Goal: Information Seeking & Learning: Check status

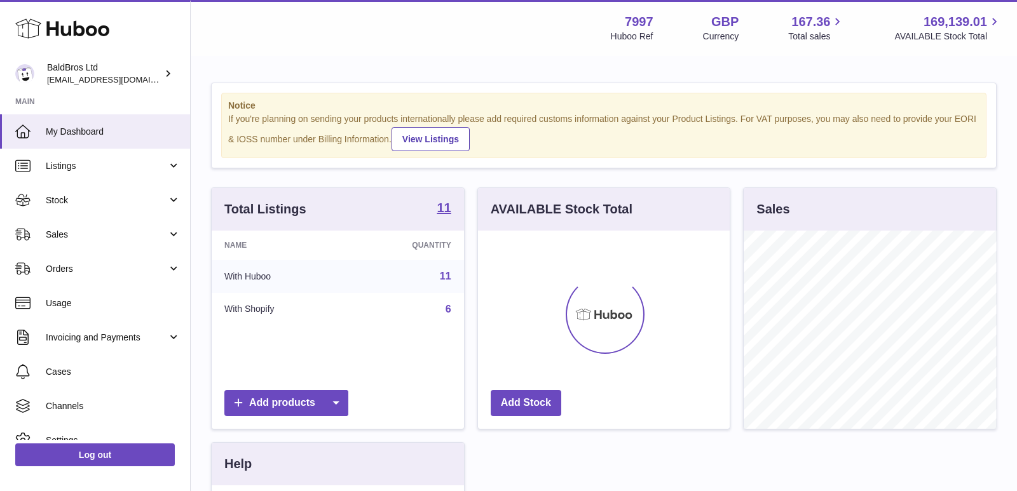
scroll to position [198, 252]
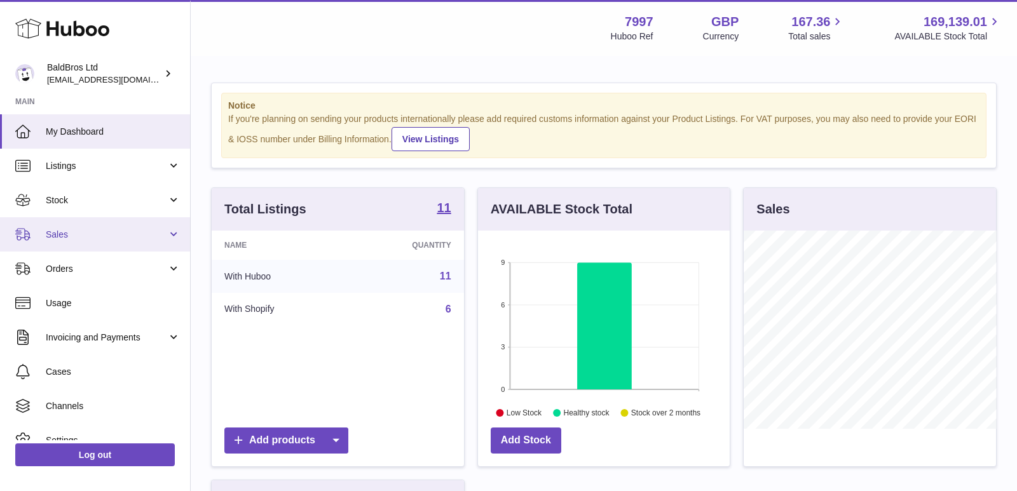
click at [104, 223] on link "Sales" at bounding box center [95, 234] width 190 height 34
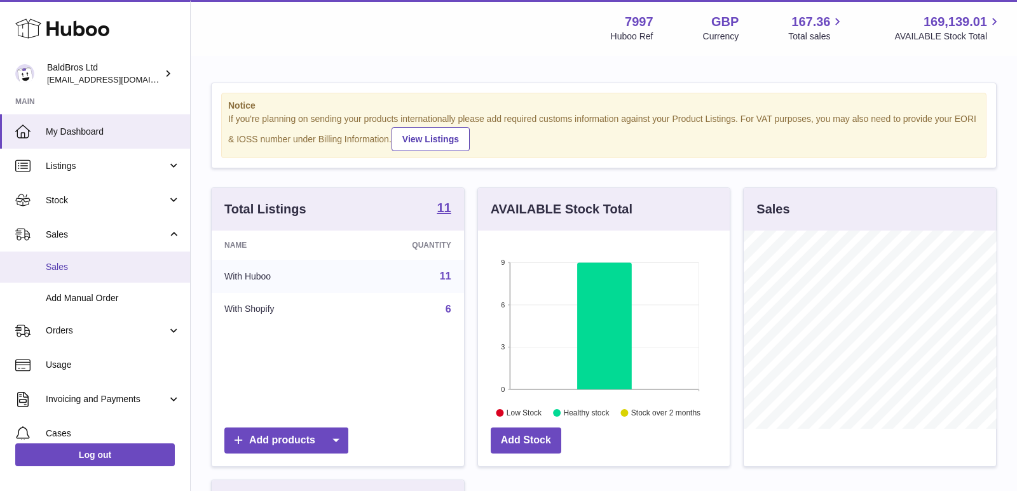
click at [88, 261] on span "Sales" at bounding box center [113, 267] width 135 height 12
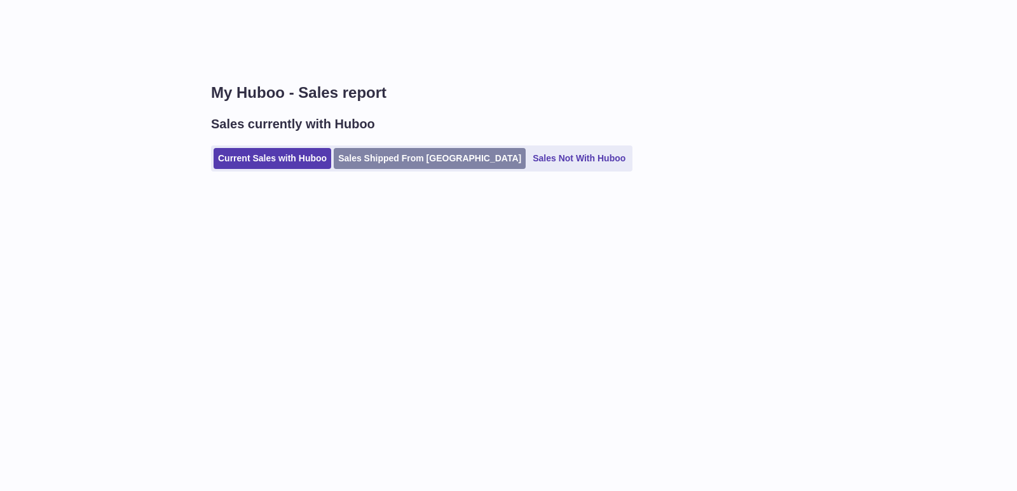
click at [420, 153] on link "Sales Shipped From [GEOGRAPHIC_DATA]" at bounding box center [430, 158] width 192 height 21
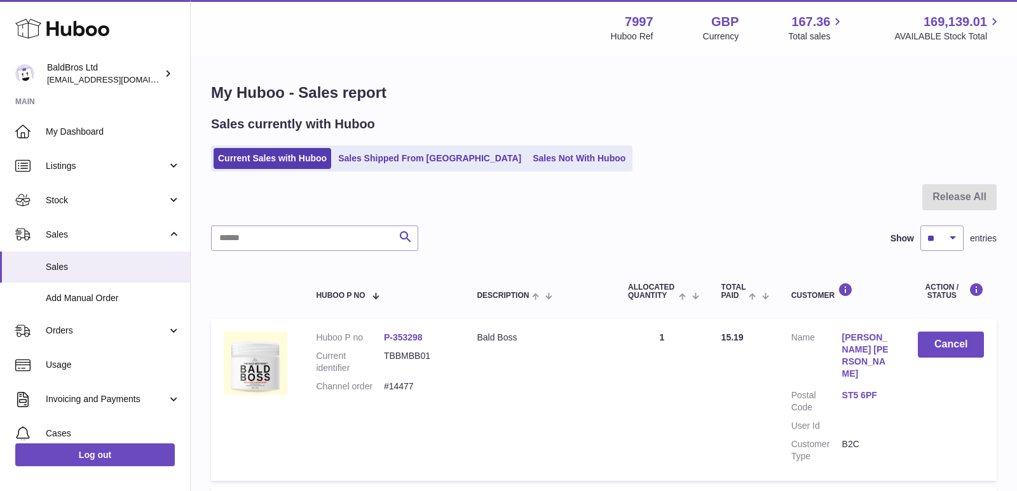
click at [420, 153] on link "Sales Shipped From [GEOGRAPHIC_DATA]" at bounding box center [430, 158] width 192 height 21
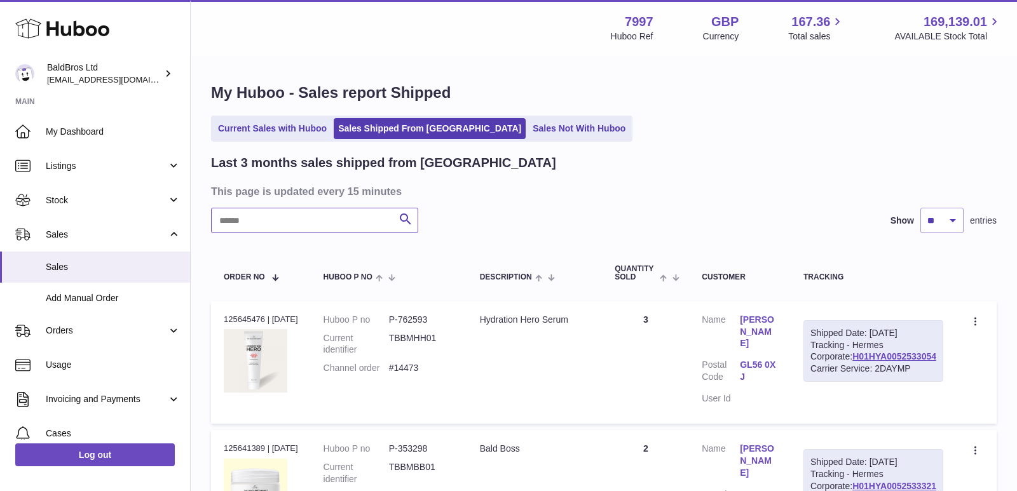
click at [324, 217] on input "text" at bounding box center [314, 220] width 207 height 25
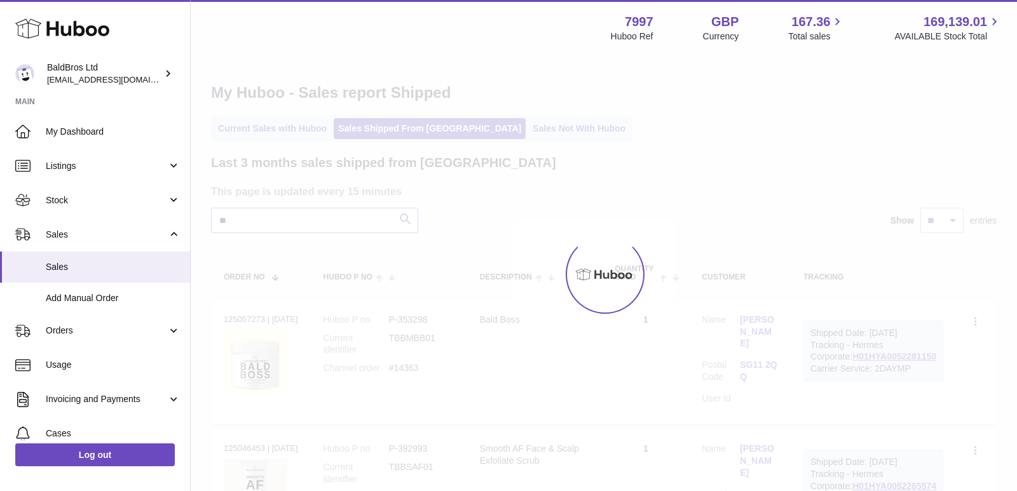
type input "*"
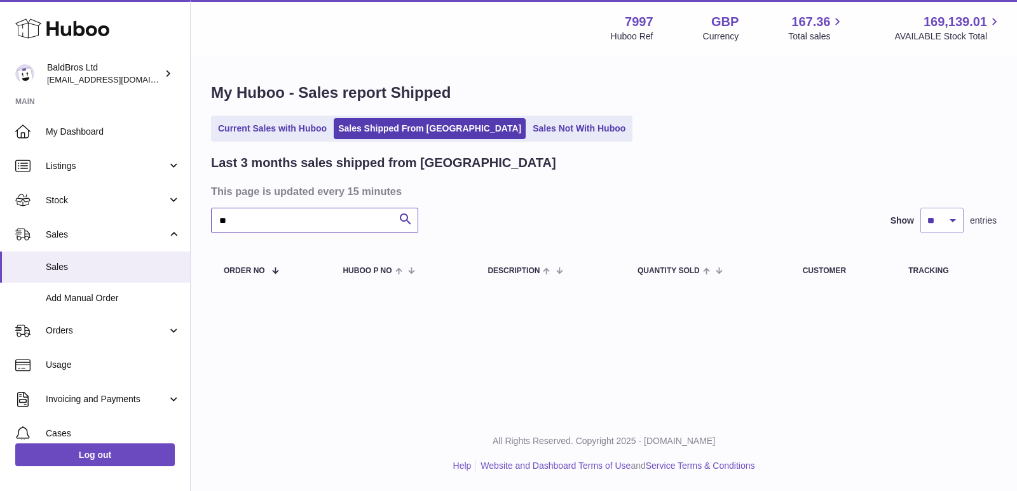
type input "*"
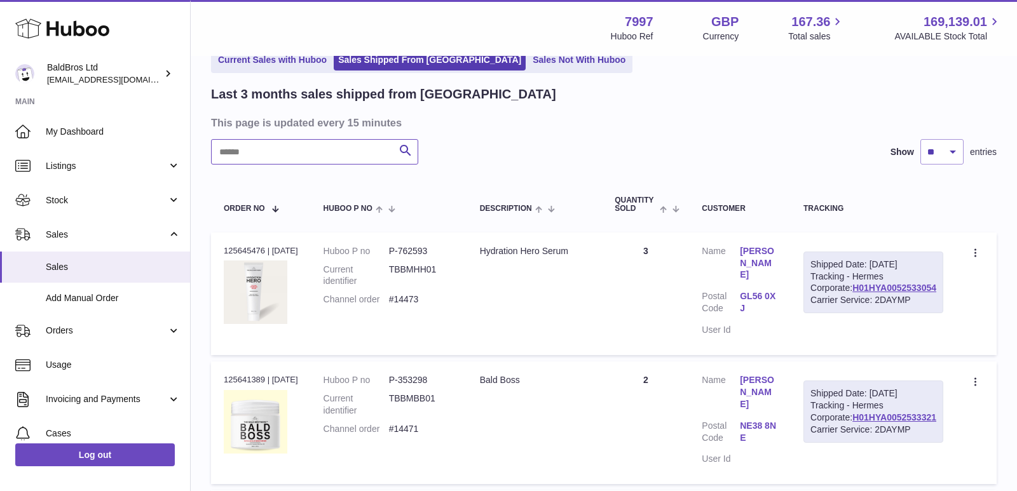
scroll to position [71, 0]
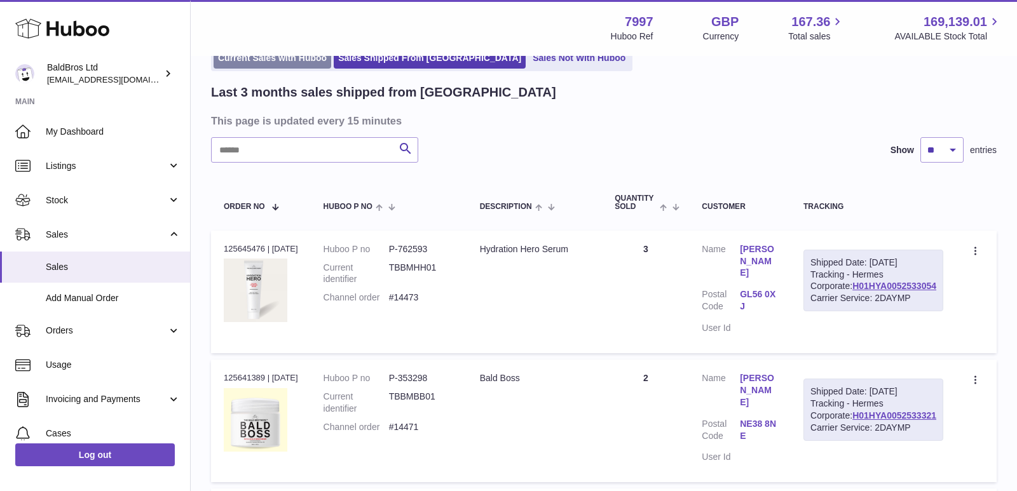
click at [268, 64] on link "Current Sales with Huboo" at bounding box center [273, 58] width 118 height 21
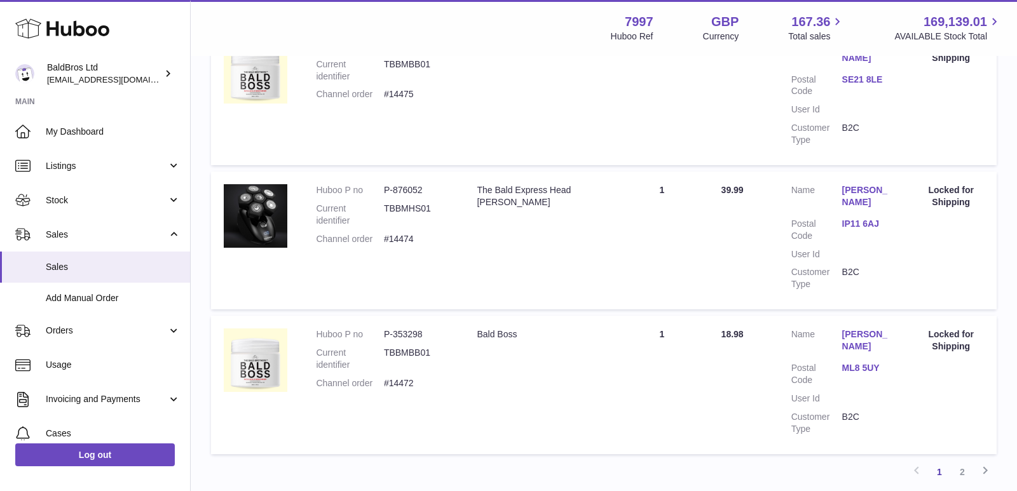
scroll to position [1400, 0]
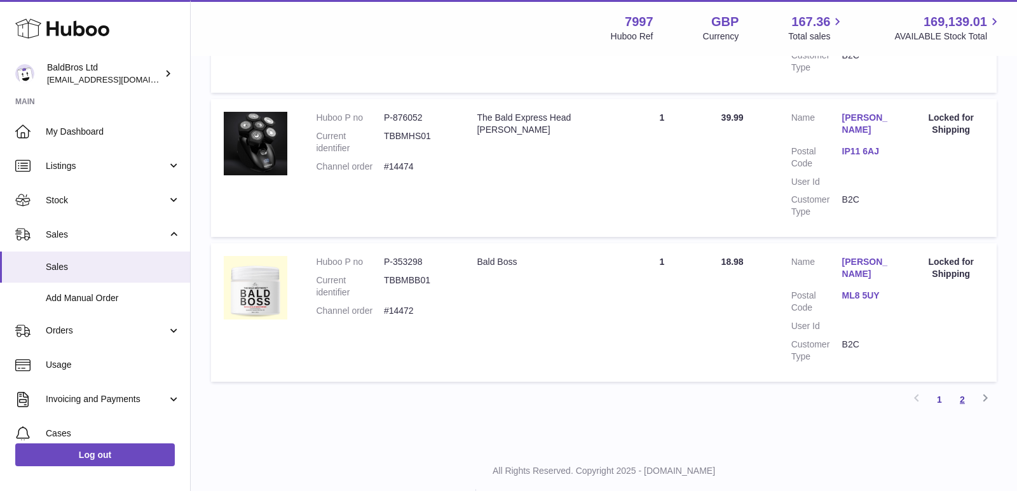
click at [960, 411] on link "2" at bounding box center [962, 399] width 23 height 23
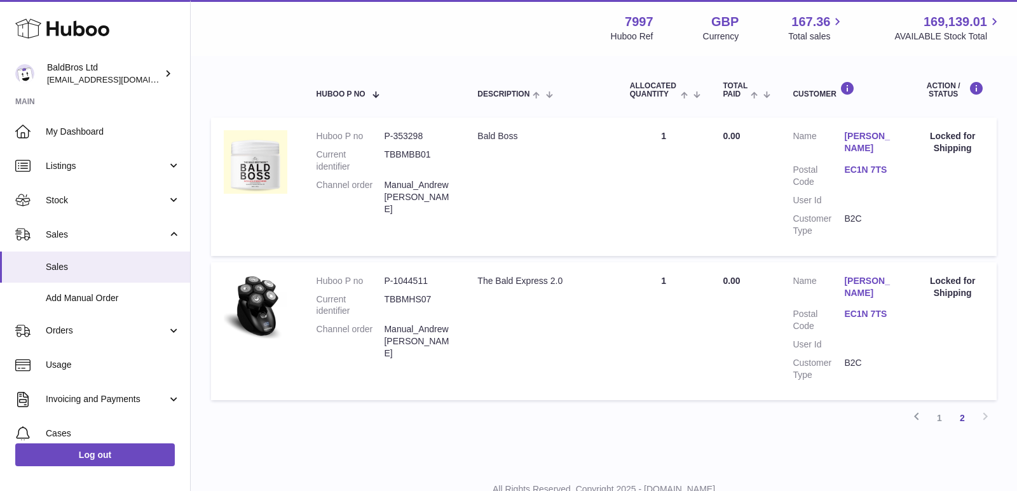
scroll to position [201, 0]
click at [90, 208] on link "Stock" at bounding box center [95, 200] width 190 height 34
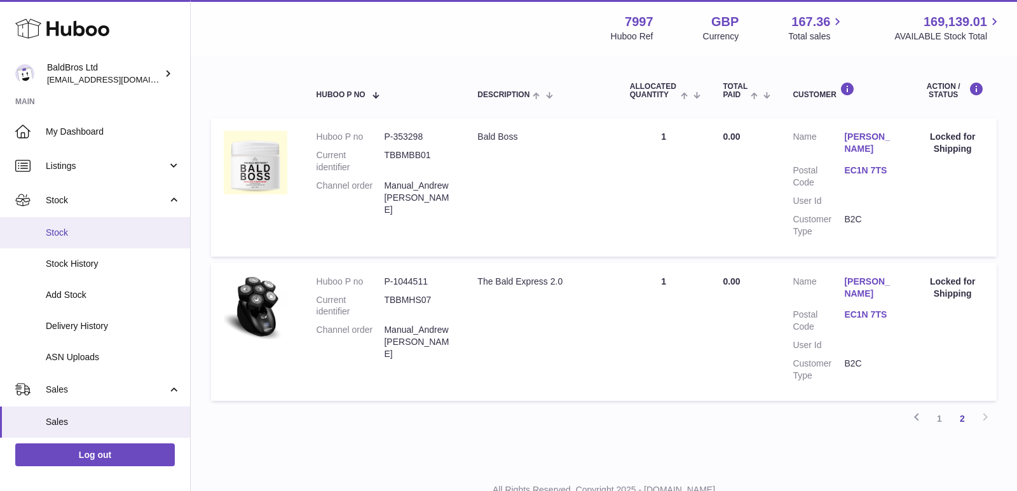
click at [71, 229] on span "Stock" at bounding box center [113, 233] width 135 height 12
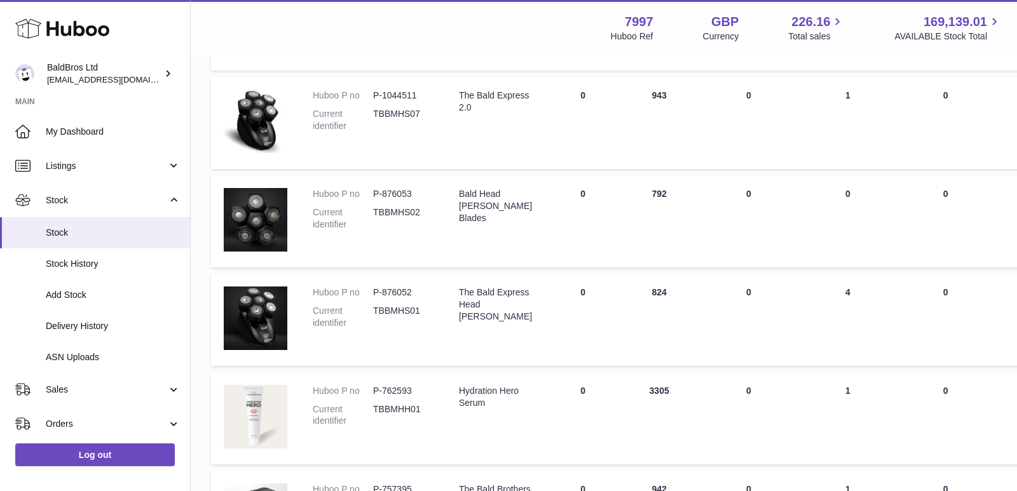
scroll to position [269, 0]
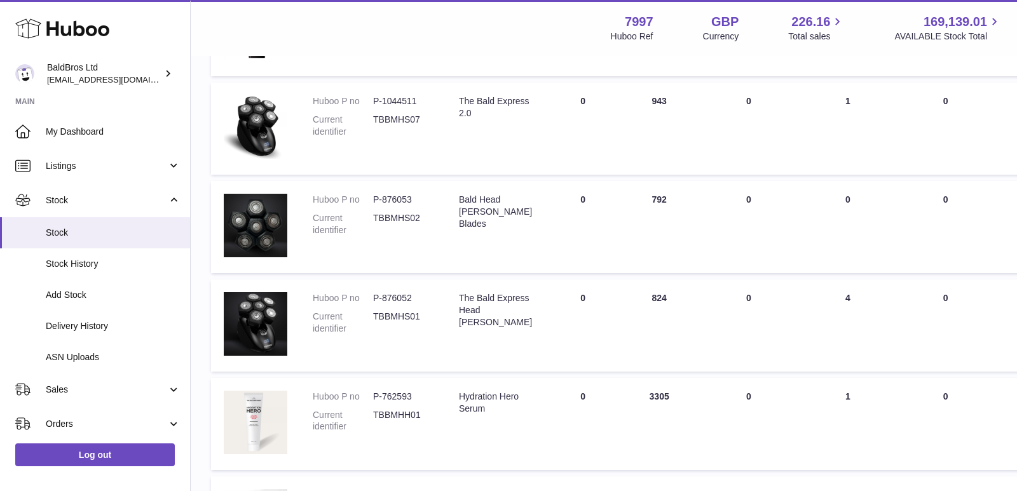
click at [390, 298] on dd "P-876052" at bounding box center [403, 298] width 60 height 12
copy dl "P-876052"
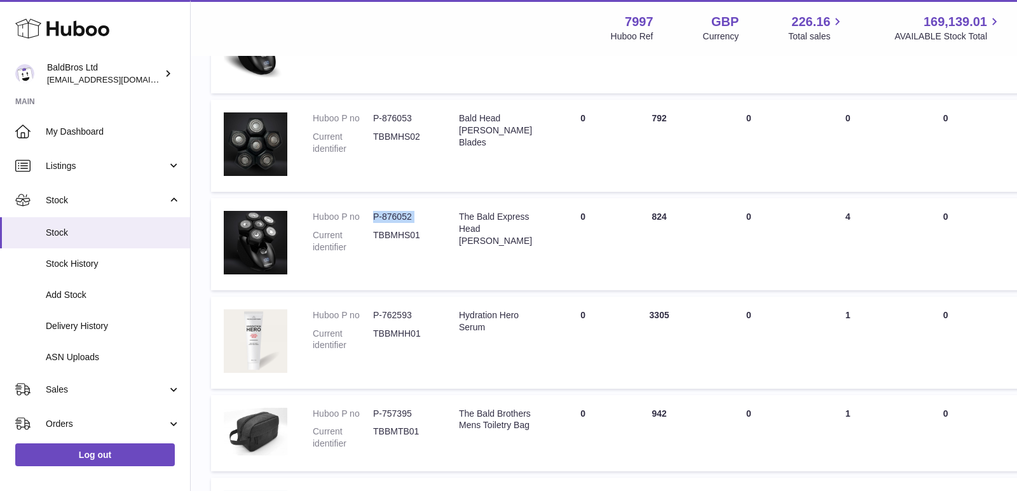
scroll to position [351, 0]
click at [403, 315] on dd "P-762593" at bounding box center [403, 315] width 60 height 12
copy dl "P-762593"
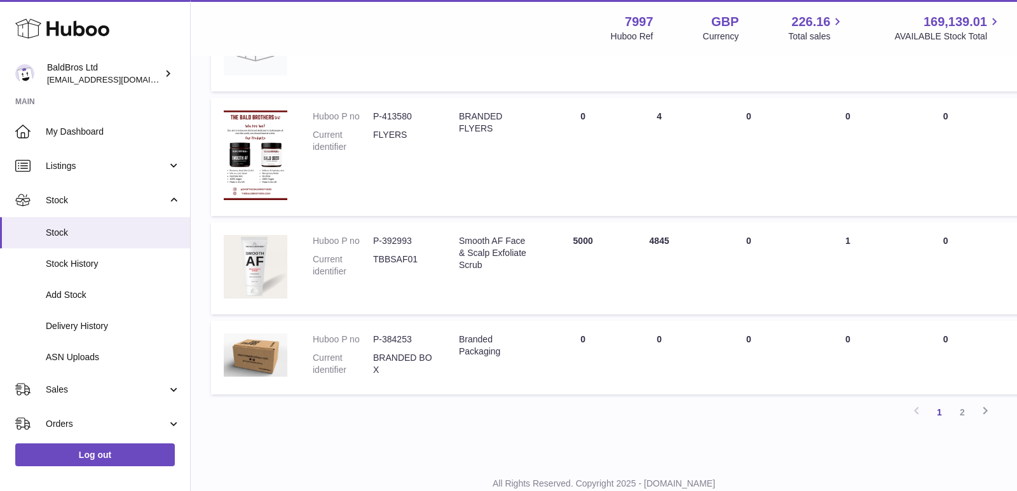
scroll to position [872, 0]
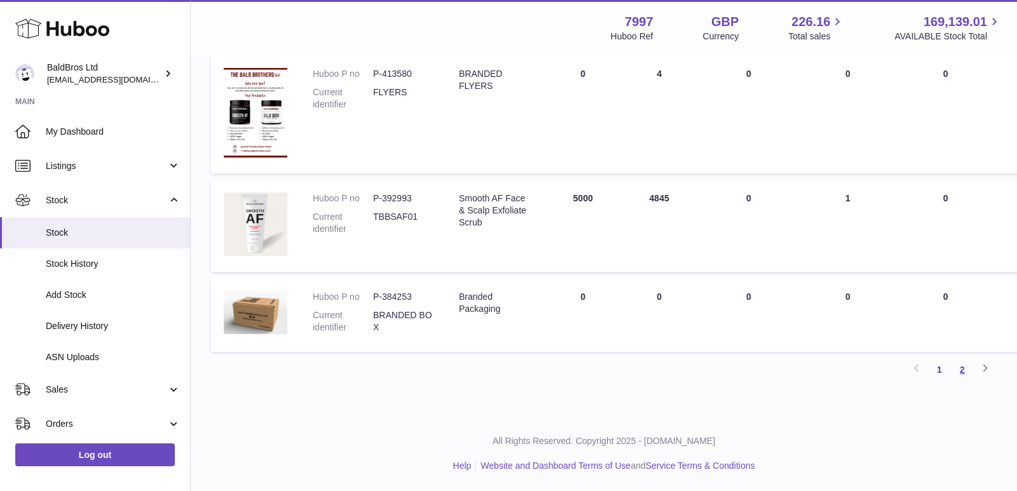
click at [965, 373] on link "2" at bounding box center [962, 370] width 23 height 23
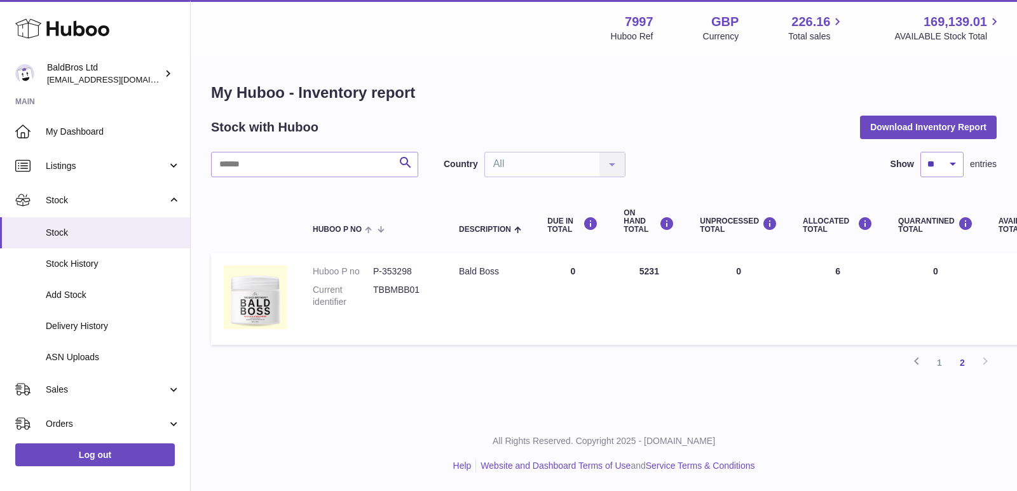
click at [397, 273] on dd "P-353298" at bounding box center [403, 272] width 60 height 12
copy dl "P-353298"
click at [943, 359] on link "1" at bounding box center [939, 363] width 23 height 23
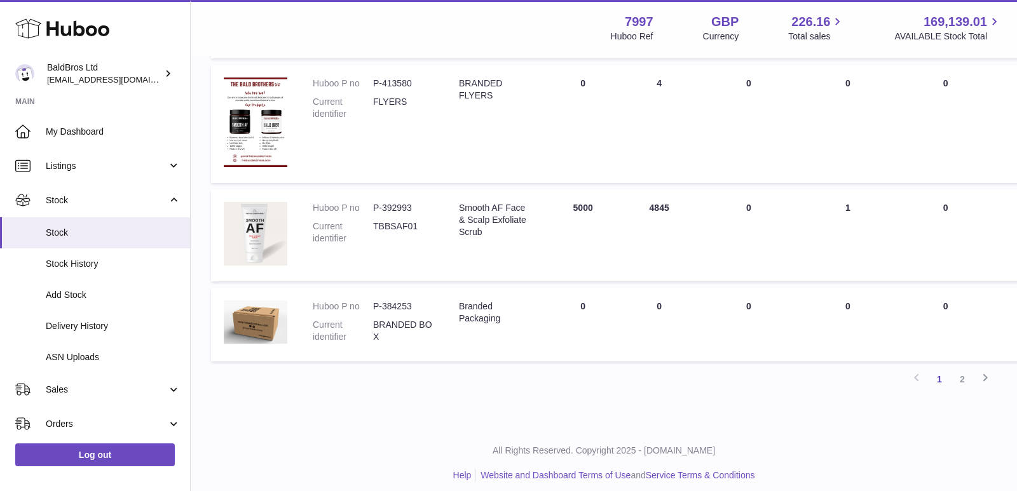
scroll to position [872, 0]
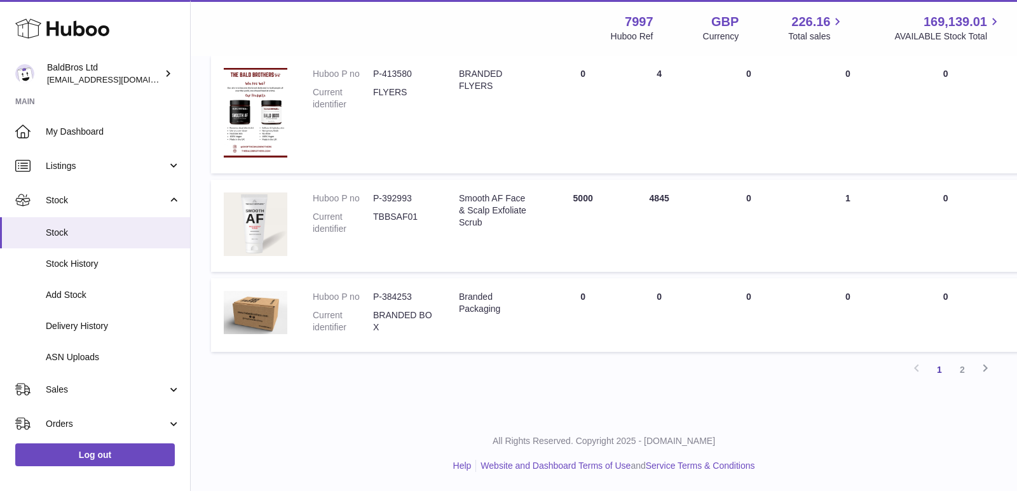
click at [381, 196] on dd "P-392993" at bounding box center [403, 199] width 60 height 12
copy dl "P-392993"
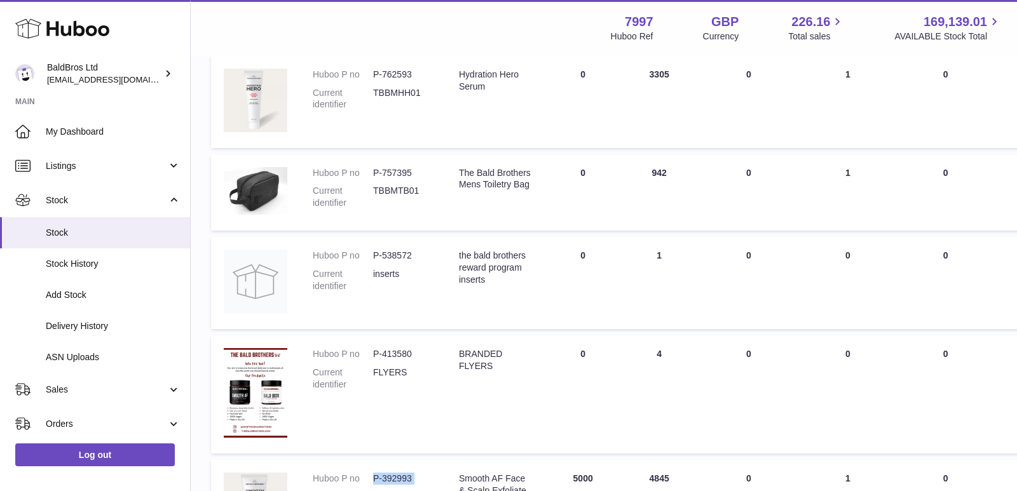
scroll to position [588, 0]
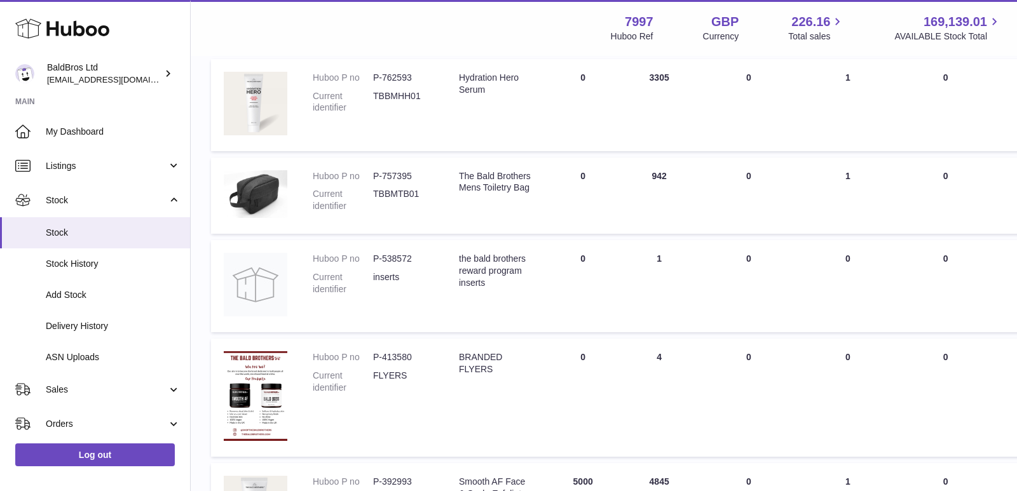
click at [384, 177] on dd "P-757395" at bounding box center [403, 176] width 60 height 12
copy dl "P-757395"
click at [754, 74] on td "UNPROCESSED Total 0" at bounding box center [748, 105] width 103 height 92
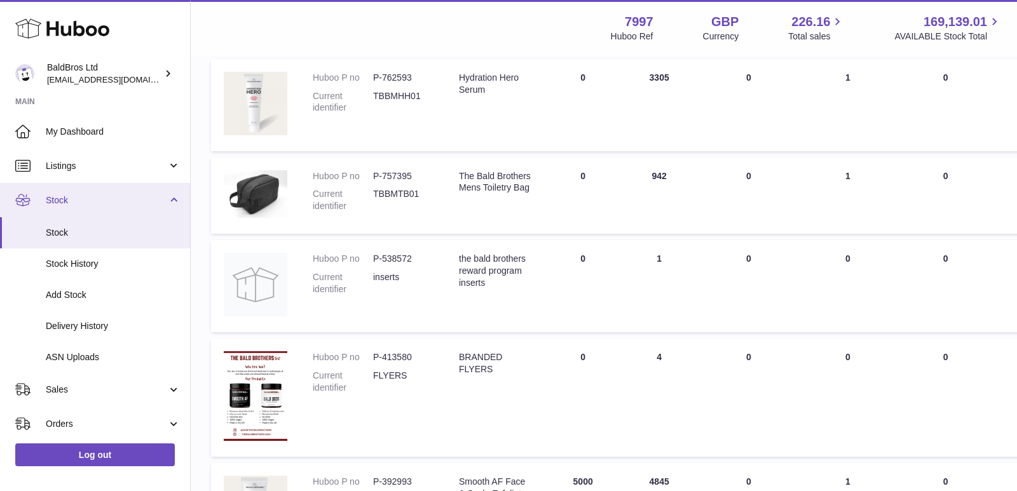
click at [139, 198] on span "Stock" at bounding box center [106, 201] width 121 height 12
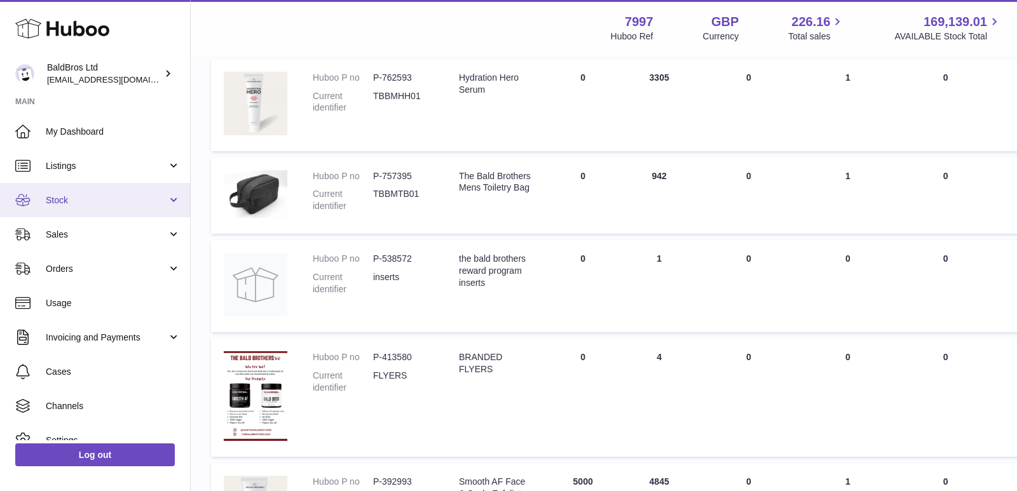
click at [139, 198] on span "Stock" at bounding box center [106, 201] width 121 height 12
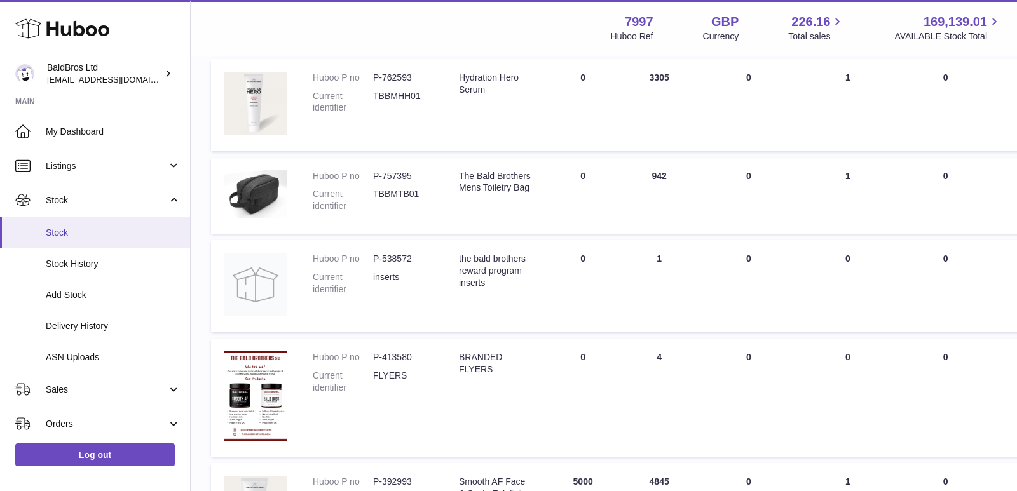
click at [107, 223] on link "Stock" at bounding box center [95, 232] width 190 height 31
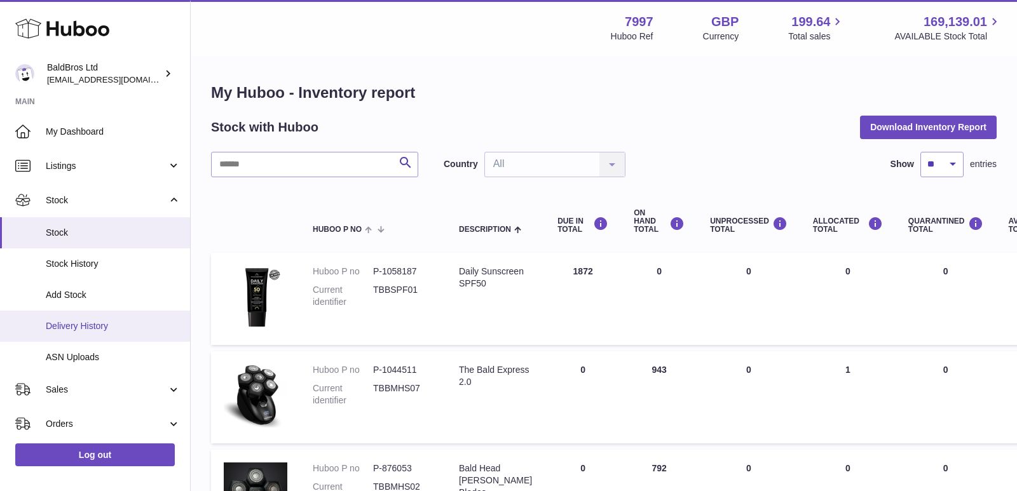
click at [51, 324] on span "Delivery History" at bounding box center [113, 326] width 135 height 12
